Goal: Use online tool/utility: Utilize a website feature to perform a specific function

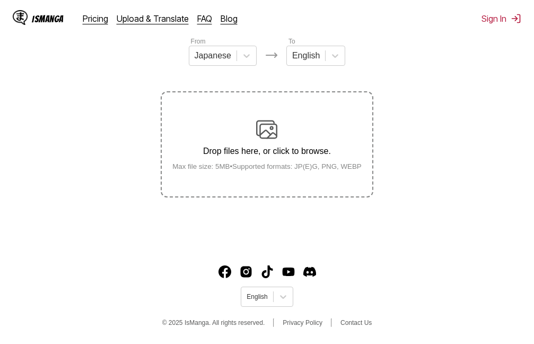
scroll to position [134, 0]
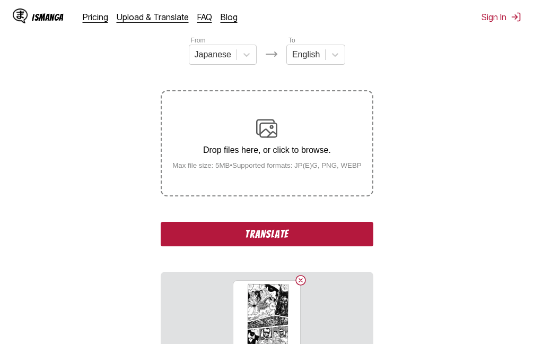
click at [259, 240] on button "Translate" at bounding box center [267, 234] width 212 height 24
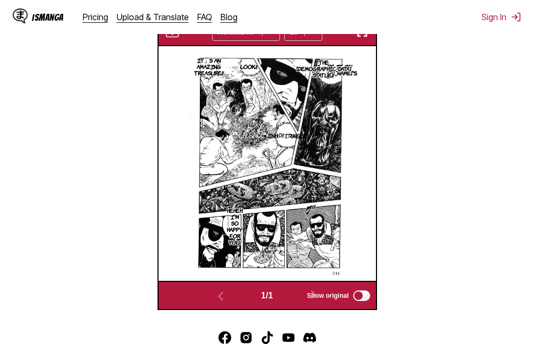
click at [361, 38] on img "button" at bounding box center [362, 31] width 13 height 13
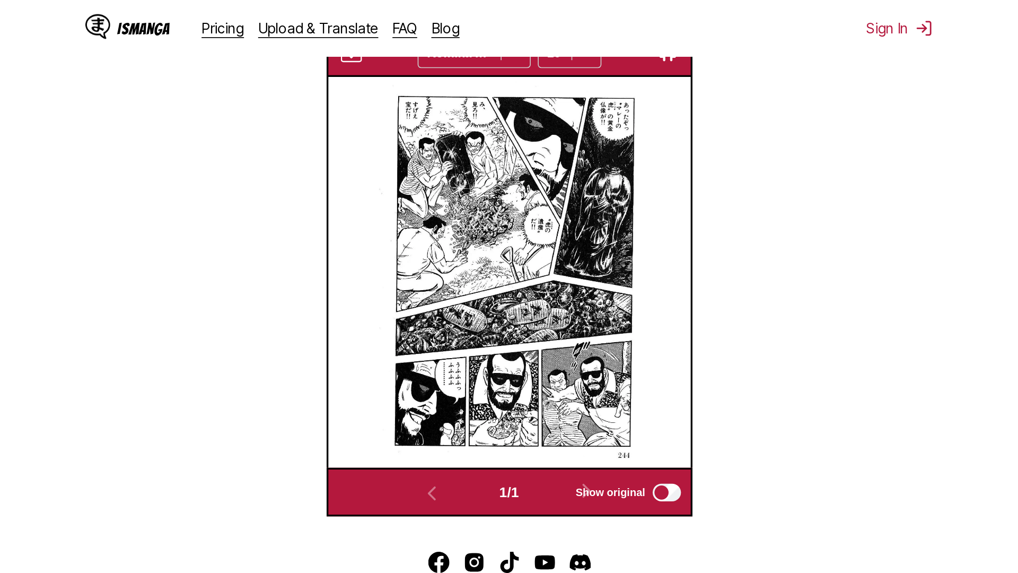
scroll to position [111, 0]
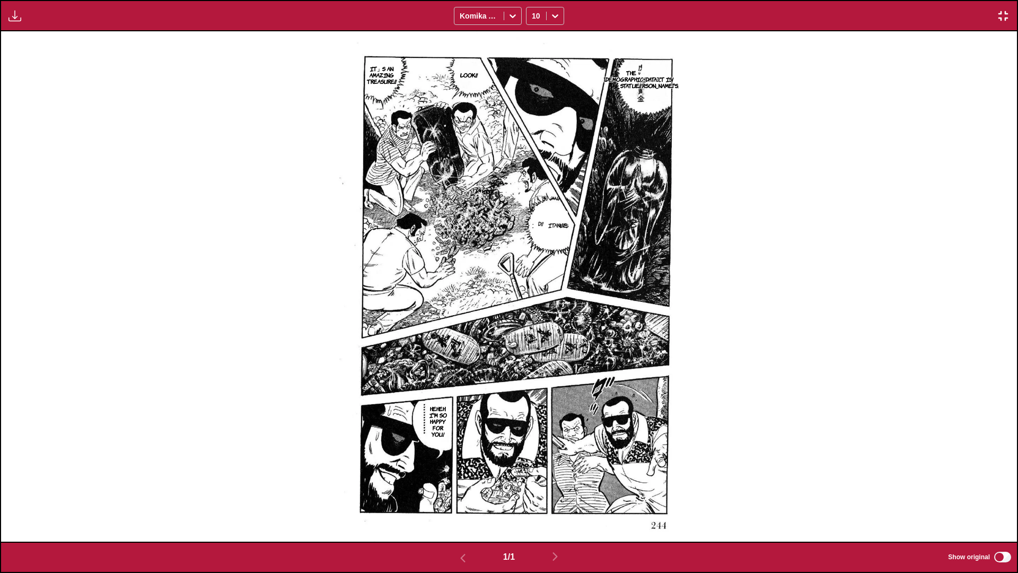
click at [534, 15] on img "button" at bounding box center [1003, 16] width 13 height 13
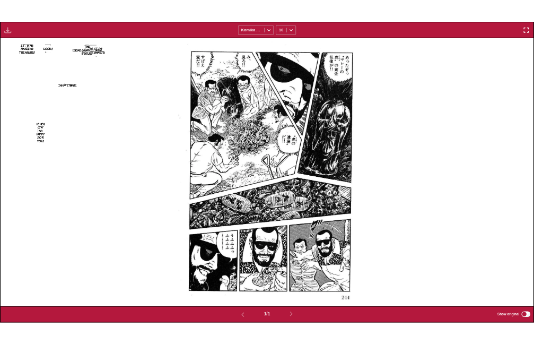
scroll to position [277, 0]
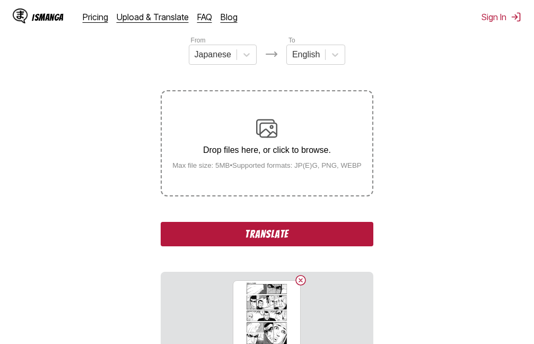
click at [260, 235] on button "Translate" at bounding box center [267, 234] width 212 height 24
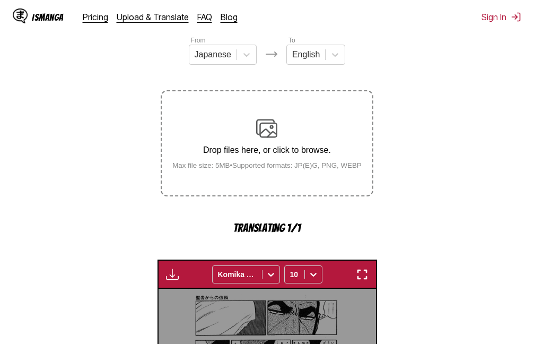
scroll to position [339, 0]
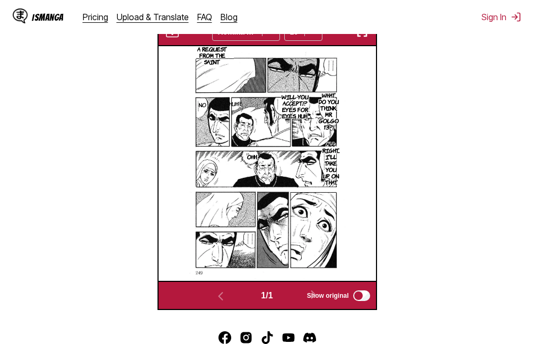
click at [365, 38] on img "button" at bounding box center [362, 31] width 13 height 13
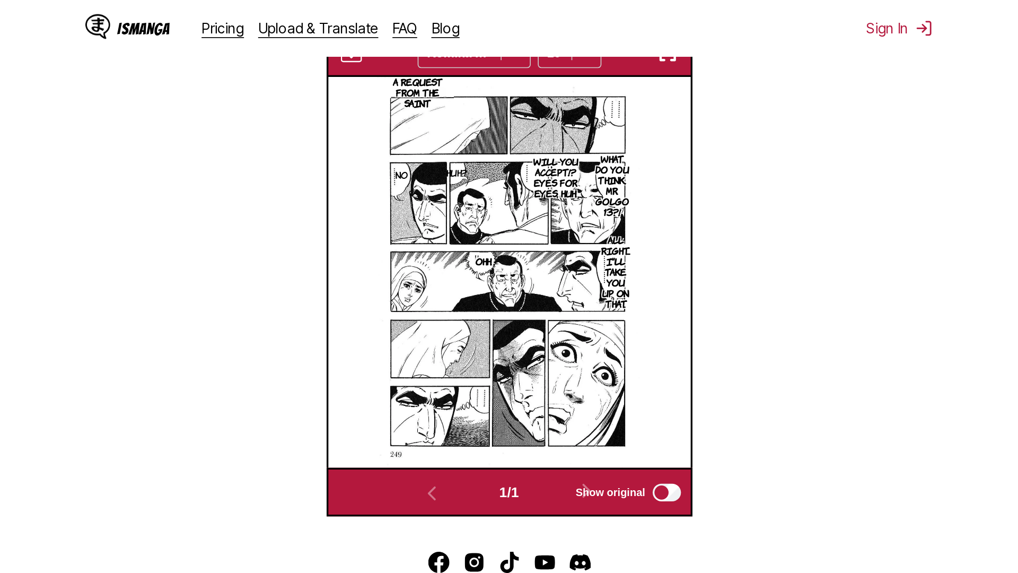
scroll to position [111, 0]
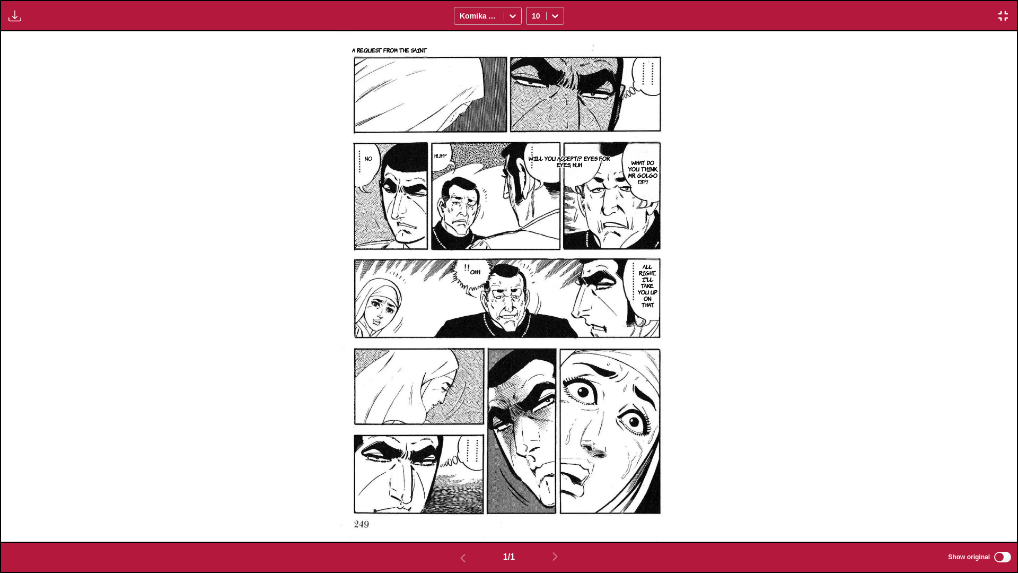
click at [534, 16] on img "button" at bounding box center [1003, 16] width 13 height 13
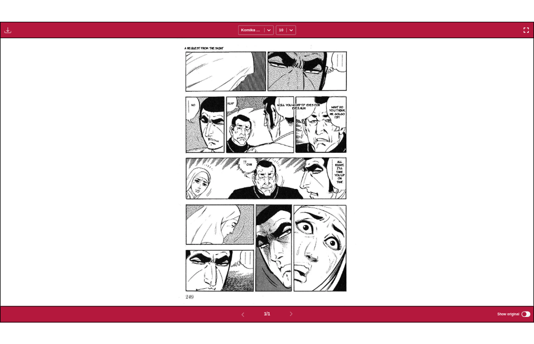
scroll to position [277, 0]
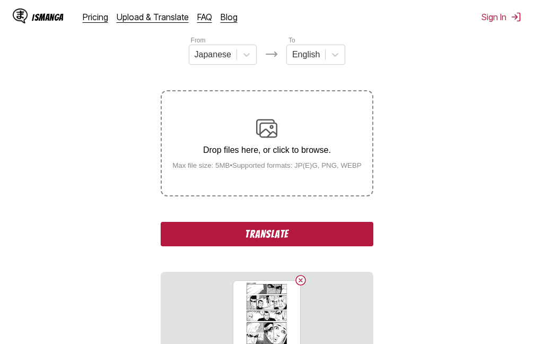
click at [252, 237] on button "Translate" at bounding box center [267, 234] width 212 height 24
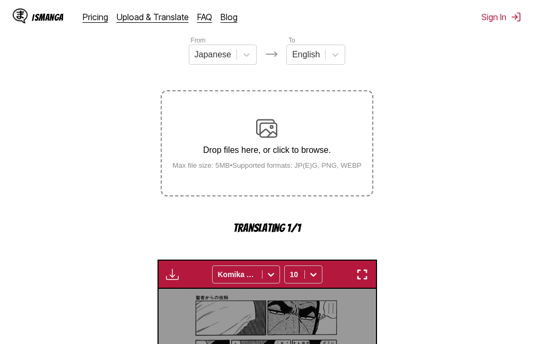
scroll to position [339, 0]
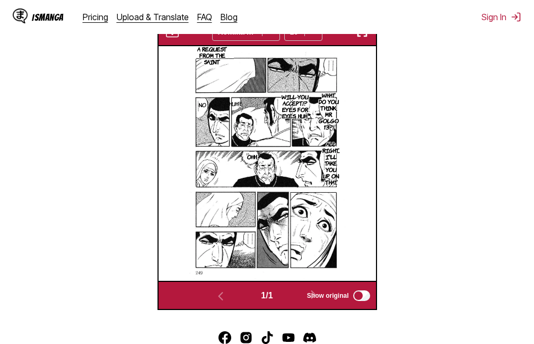
click at [361, 38] on img "button" at bounding box center [362, 31] width 13 height 13
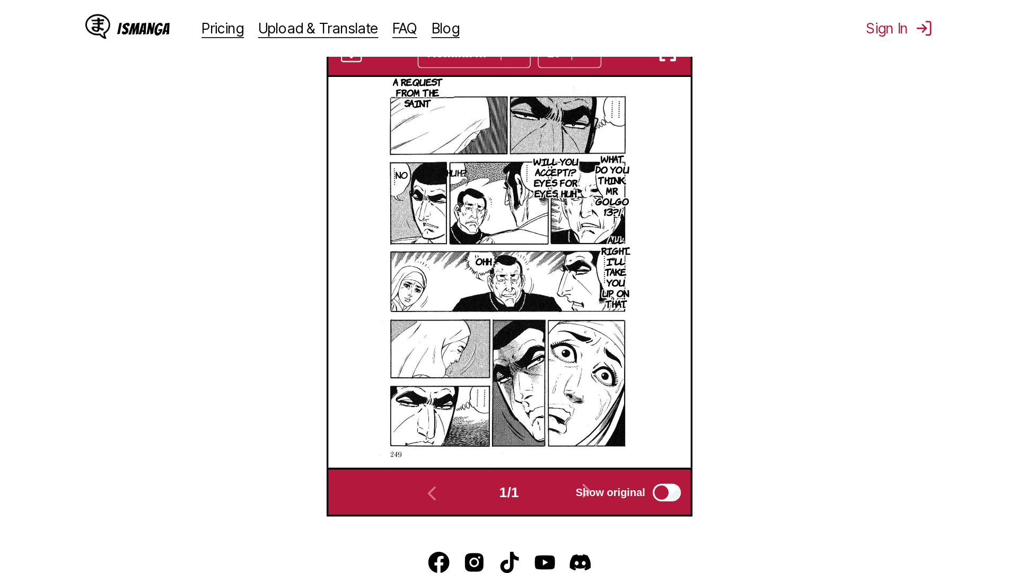
scroll to position [111, 0]
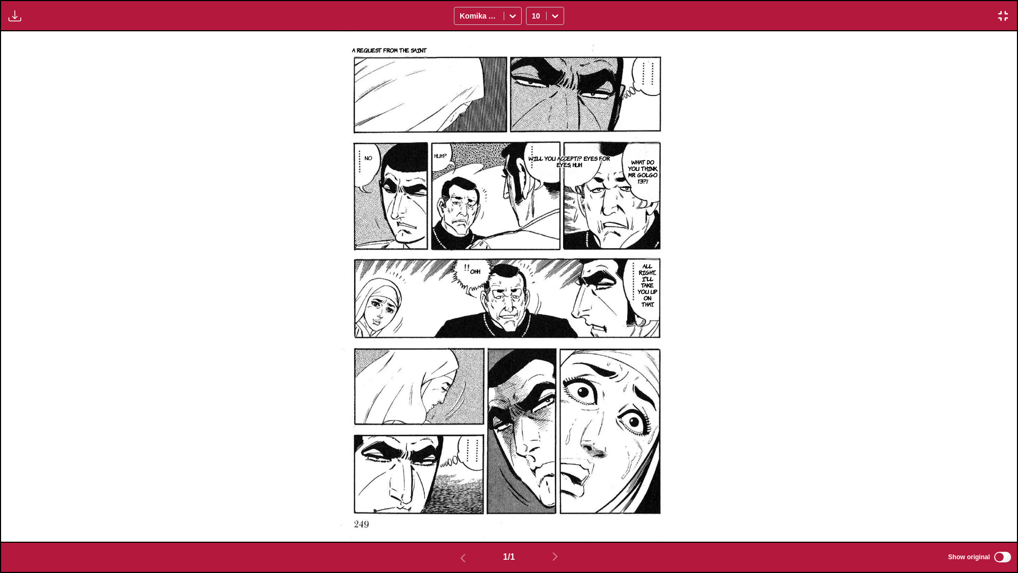
click at [534, 11] on img "button" at bounding box center [1003, 16] width 13 height 13
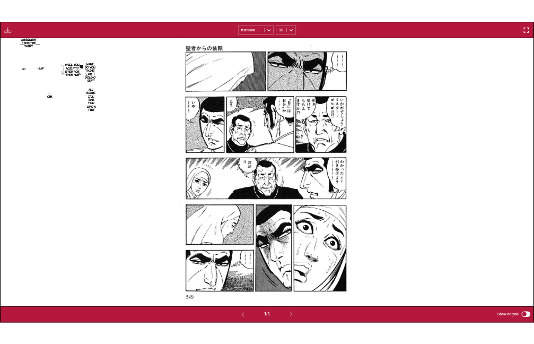
scroll to position [277, 0]
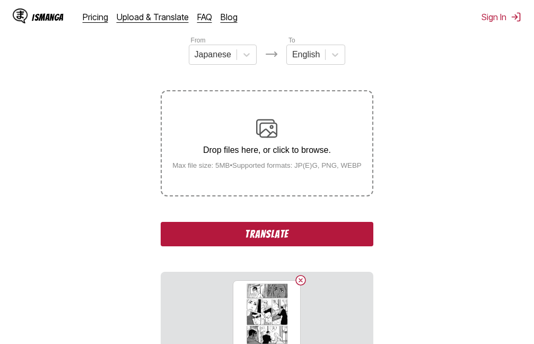
click at [255, 237] on button "Translate" at bounding box center [267, 234] width 212 height 24
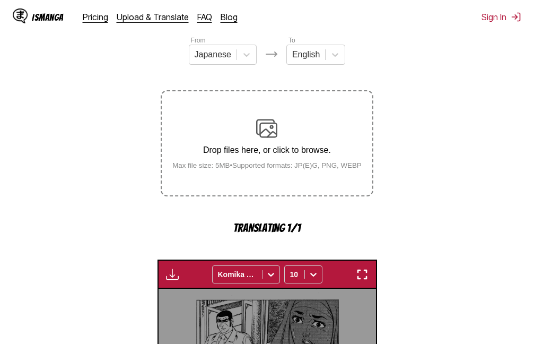
scroll to position [339, 0]
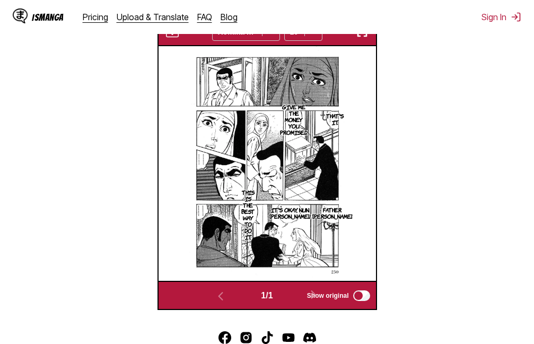
click at [365, 38] on img "button" at bounding box center [362, 31] width 13 height 13
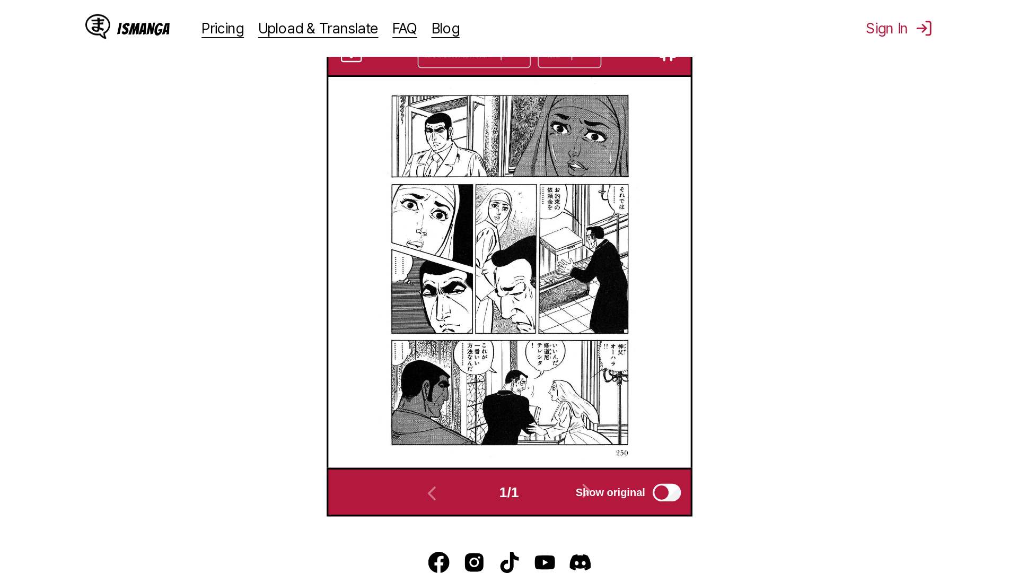
scroll to position [111, 0]
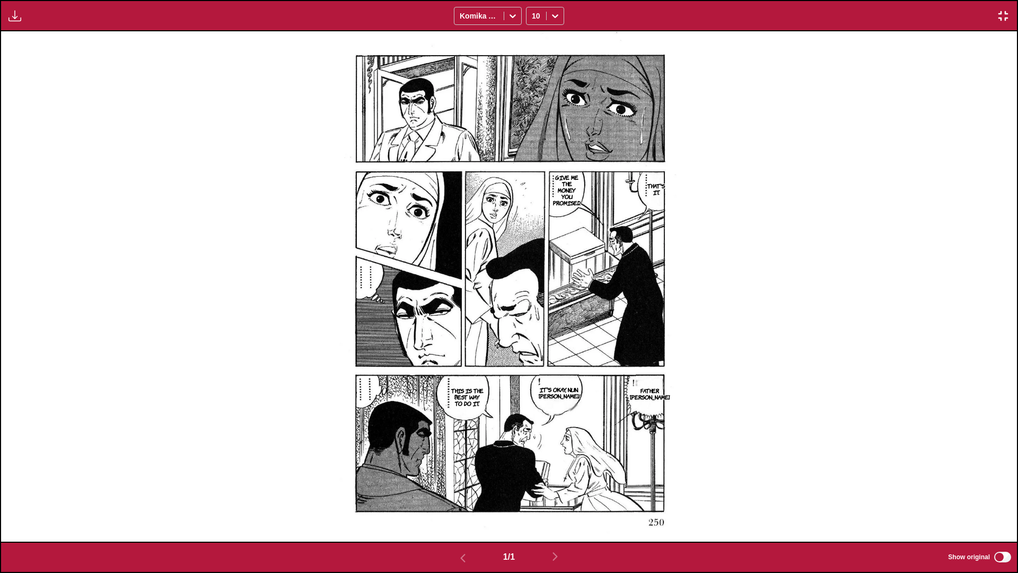
click at [534, 14] on img "button" at bounding box center [1003, 16] width 13 height 13
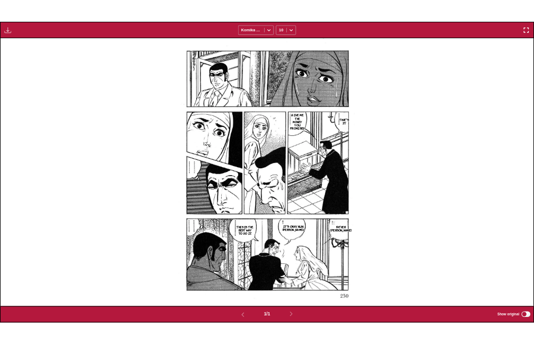
scroll to position [277, 0]
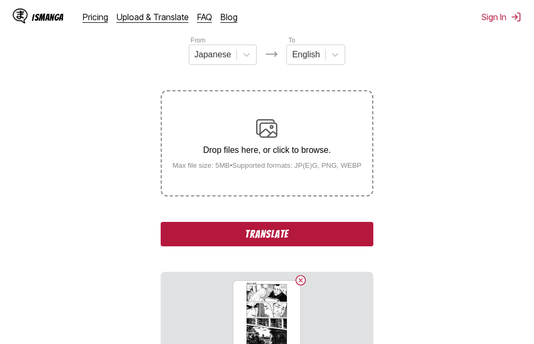
click at [247, 239] on button "Translate" at bounding box center [267, 234] width 212 height 24
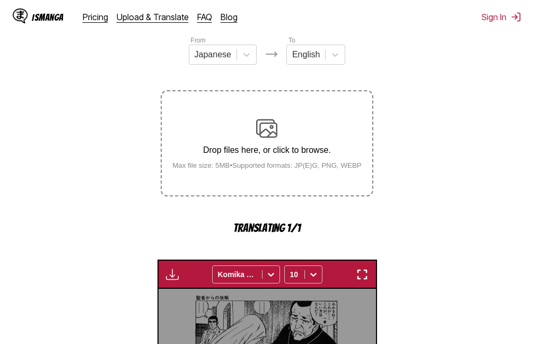
scroll to position [339, 0]
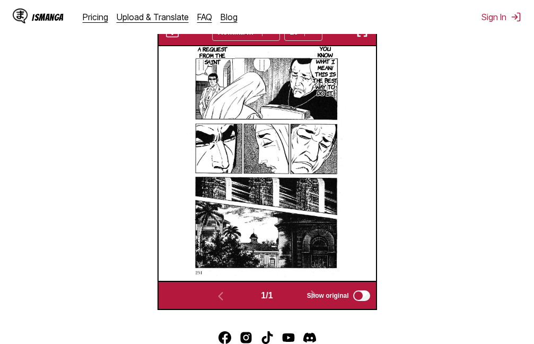
click at [359, 36] on img "button" at bounding box center [362, 31] width 13 height 13
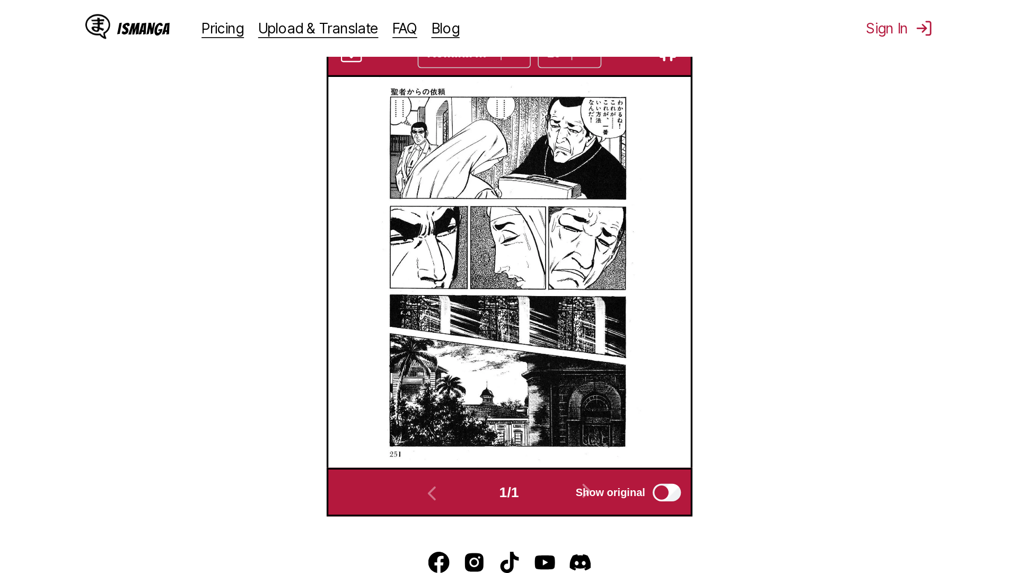
scroll to position [111, 0]
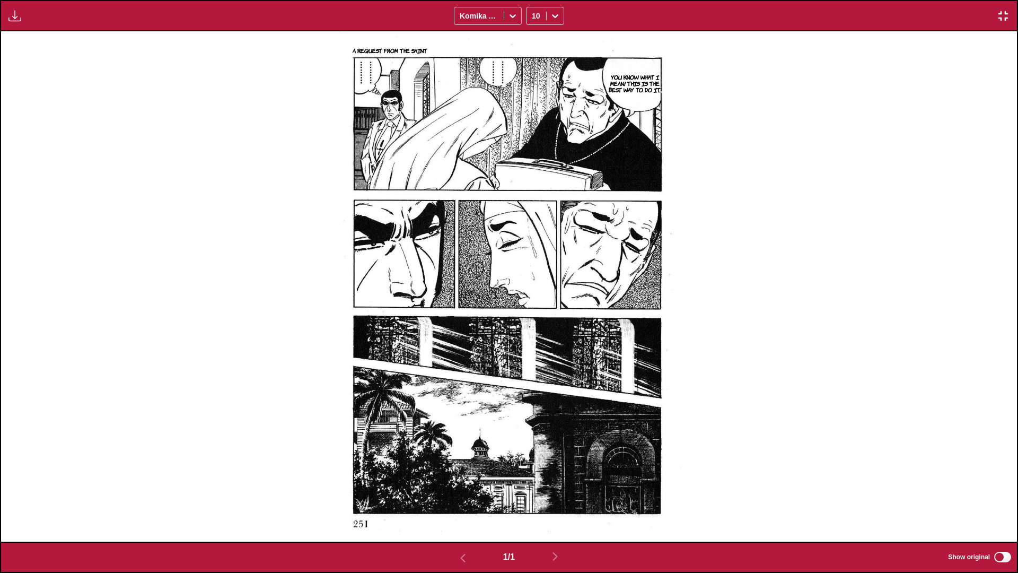
click at [534, 16] on img "button" at bounding box center [1003, 16] width 13 height 13
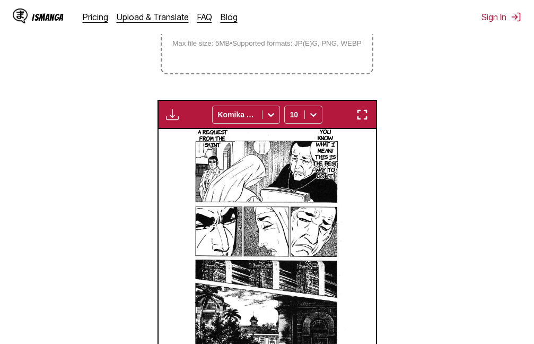
scroll to position [193, 0]
